Goal: Task Accomplishment & Management: Manage account settings

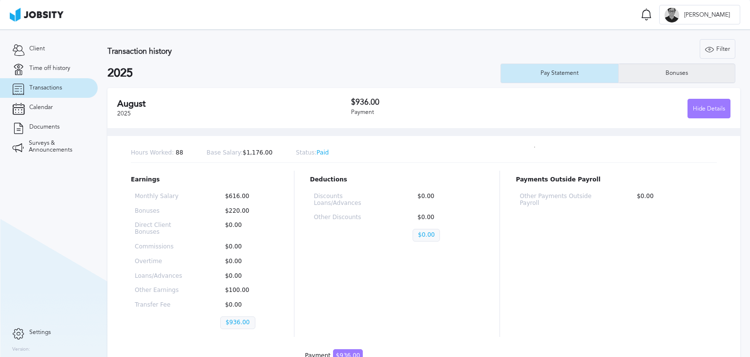
click at [655, 77] on div "Bonuses" at bounding box center [677, 73] width 117 height 20
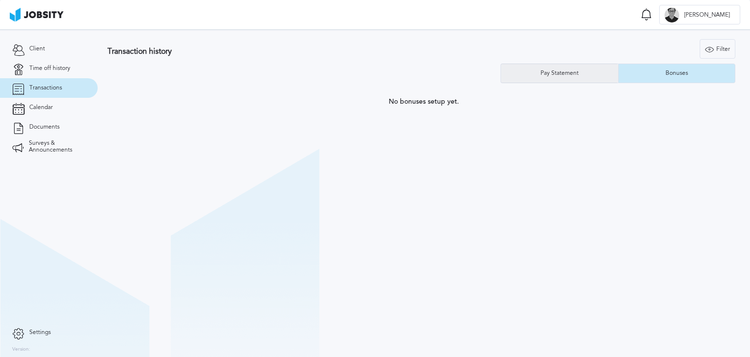
click at [565, 65] on div "Pay Statement" at bounding box center [559, 73] width 117 height 20
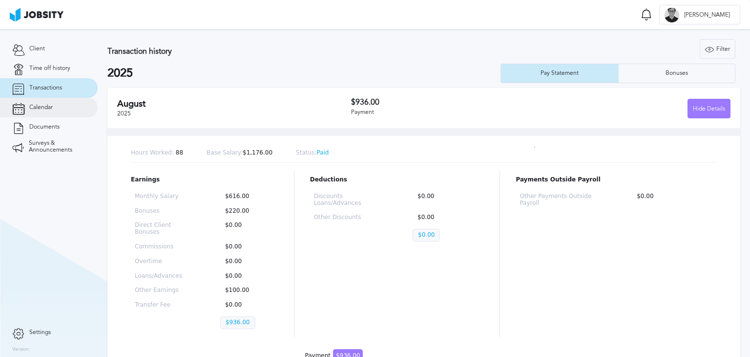
click at [47, 112] on link "Calendar" at bounding box center [49, 108] width 98 height 20
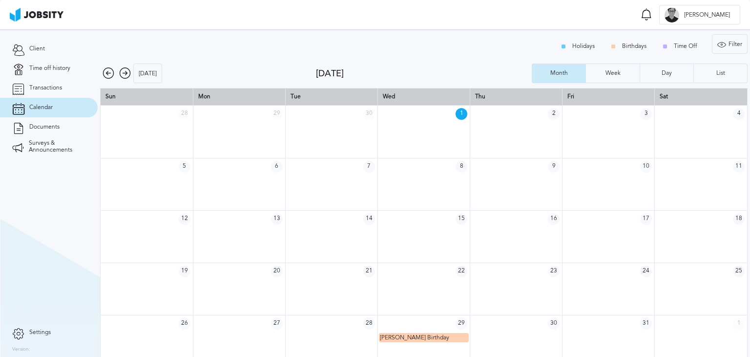
click at [553, 118] on td "2" at bounding box center [516, 113] width 92 height 17
click at [682, 48] on div "Holidays Birthdays Time Off" at bounding box center [631, 47] width 152 height 20
click at [79, 83] on link "Transactions" at bounding box center [49, 88] width 98 height 20
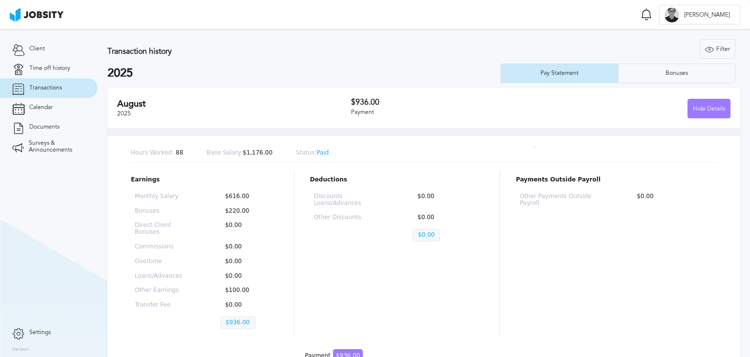
click at [41, 88] on span "Transactions" at bounding box center [45, 87] width 33 height 7
click at [49, 73] on link "Time off history" at bounding box center [49, 69] width 98 height 20
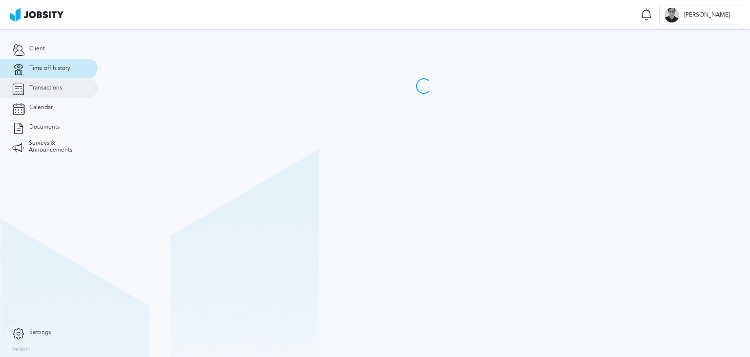
click at [43, 86] on span "Transactions" at bounding box center [45, 87] width 33 height 7
